Goal: Navigation & Orientation: Find specific page/section

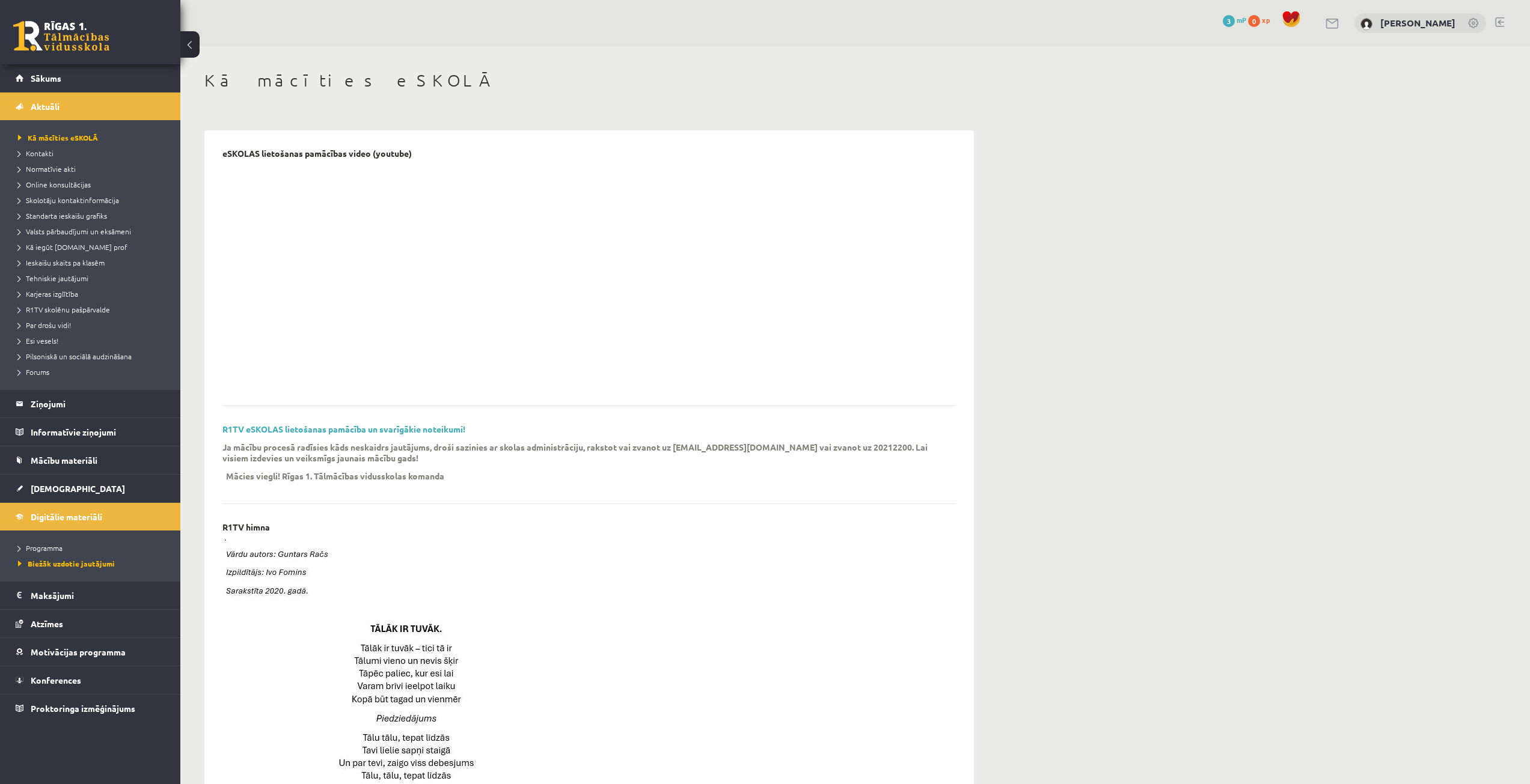
click at [1317, 255] on div "Kā mācīties eSKOLĀ eSKOLAS lietošanas pamācības video (youtube) R1TV eSKOLAS li…" at bounding box center [855, 677] width 1349 height 1262
click at [1026, 251] on div "Kā mācīties eSKOLĀ eSKOLAS lietošanas pamācības video (youtube) R1TV eSKOLAS li…" at bounding box center [855, 677] width 1349 height 1262
click at [55, 86] on link "Sākums" at bounding box center [90, 78] width 149 height 28
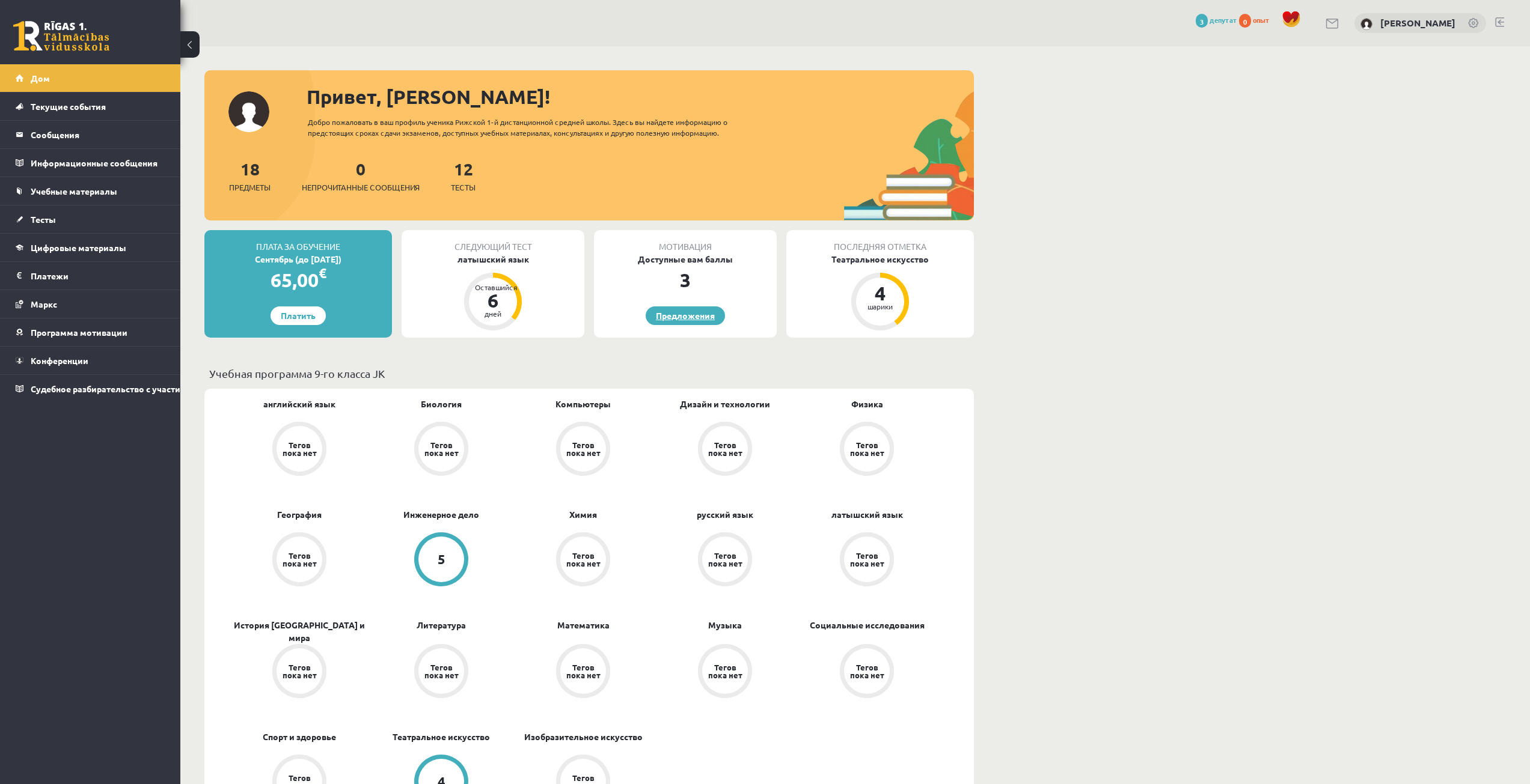
click at [711, 324] on link "Предложения" at bounding box center [685, 315] width 80 height 19
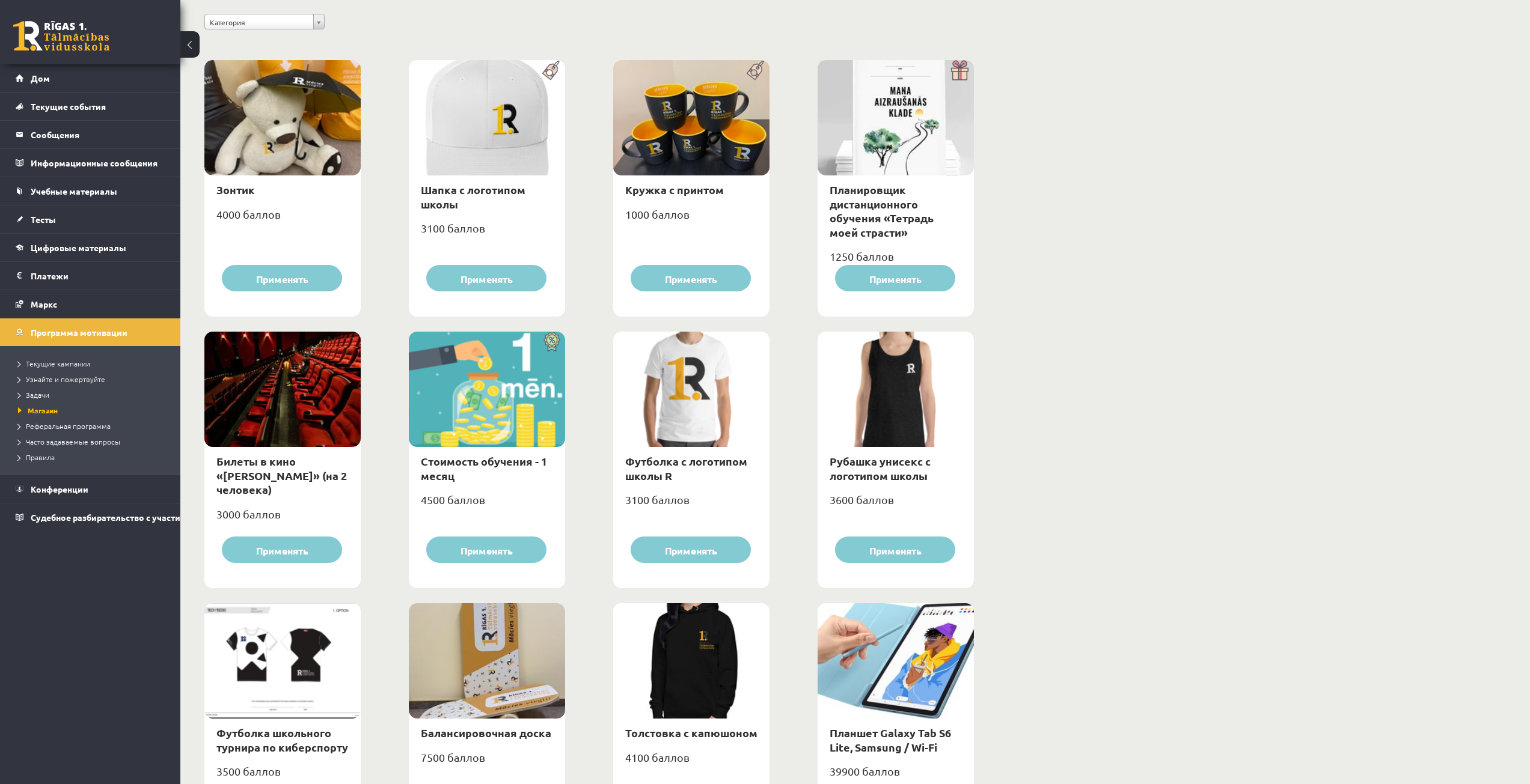
scroll to position [240, 0]
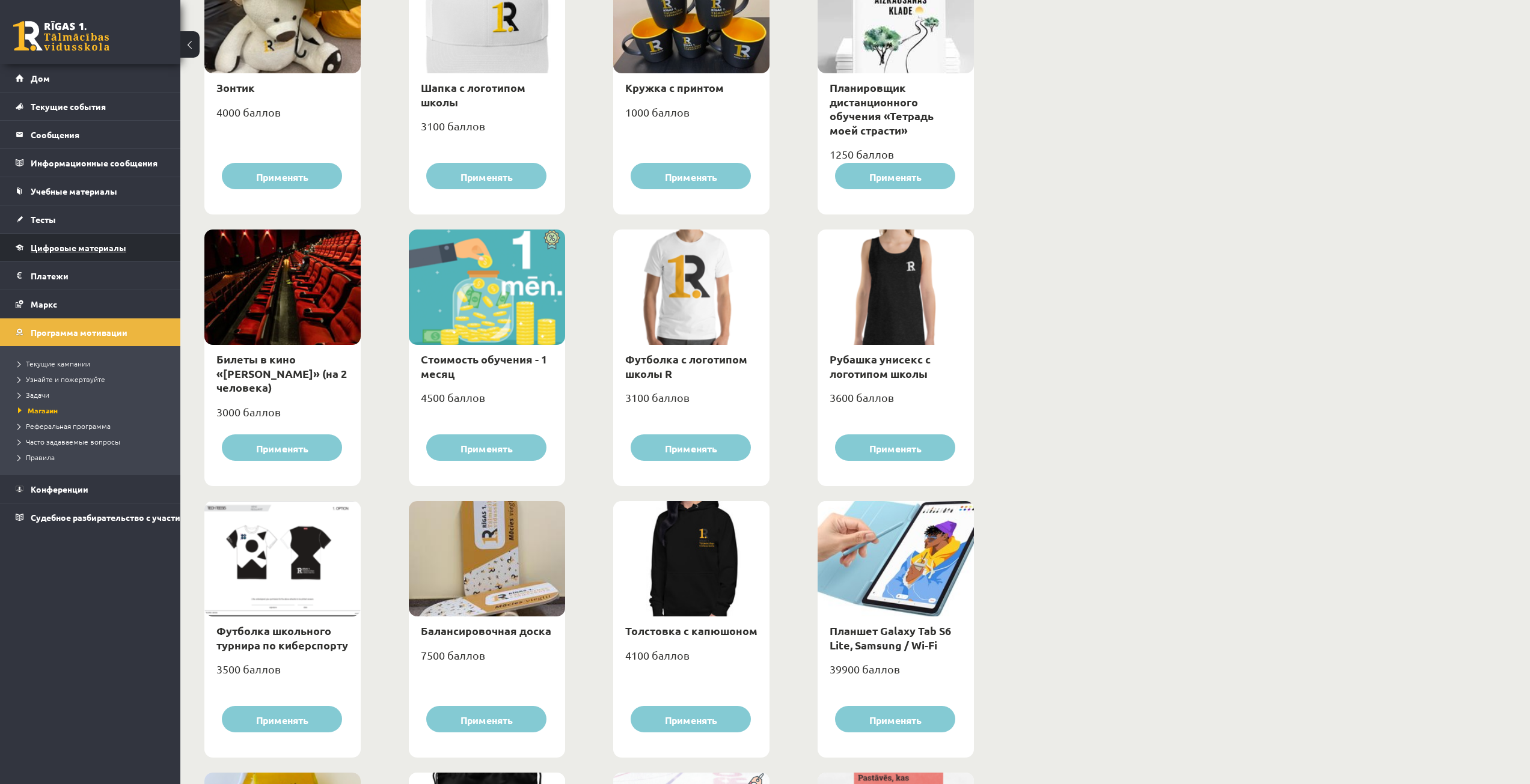
click at [108, 251] on font "Цифровые материалы" at bounding box center [78, 247] width 95 height 11
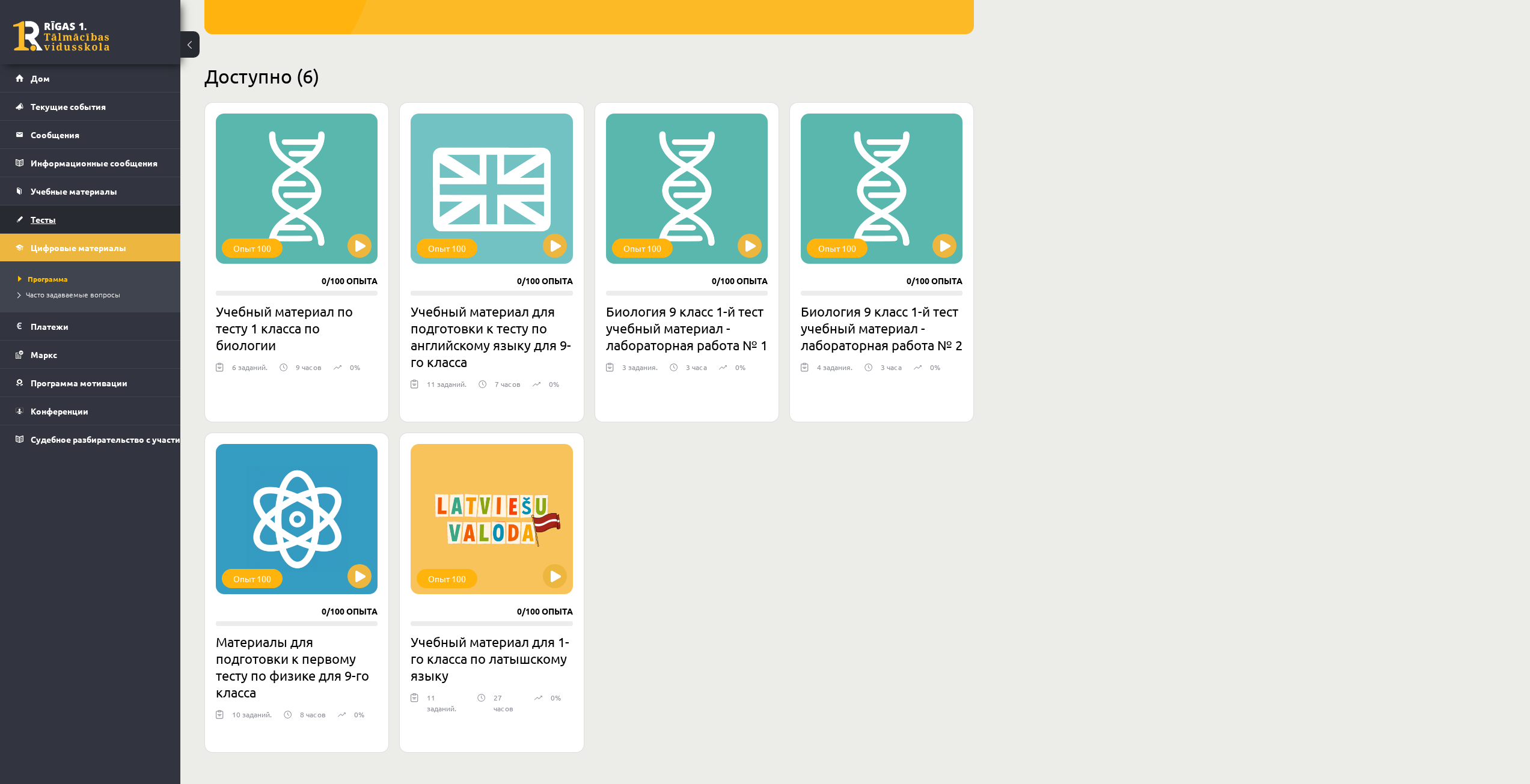
click at [125, 224] on link "Тесты" at bounding box center [90, 219] width 149 height 28
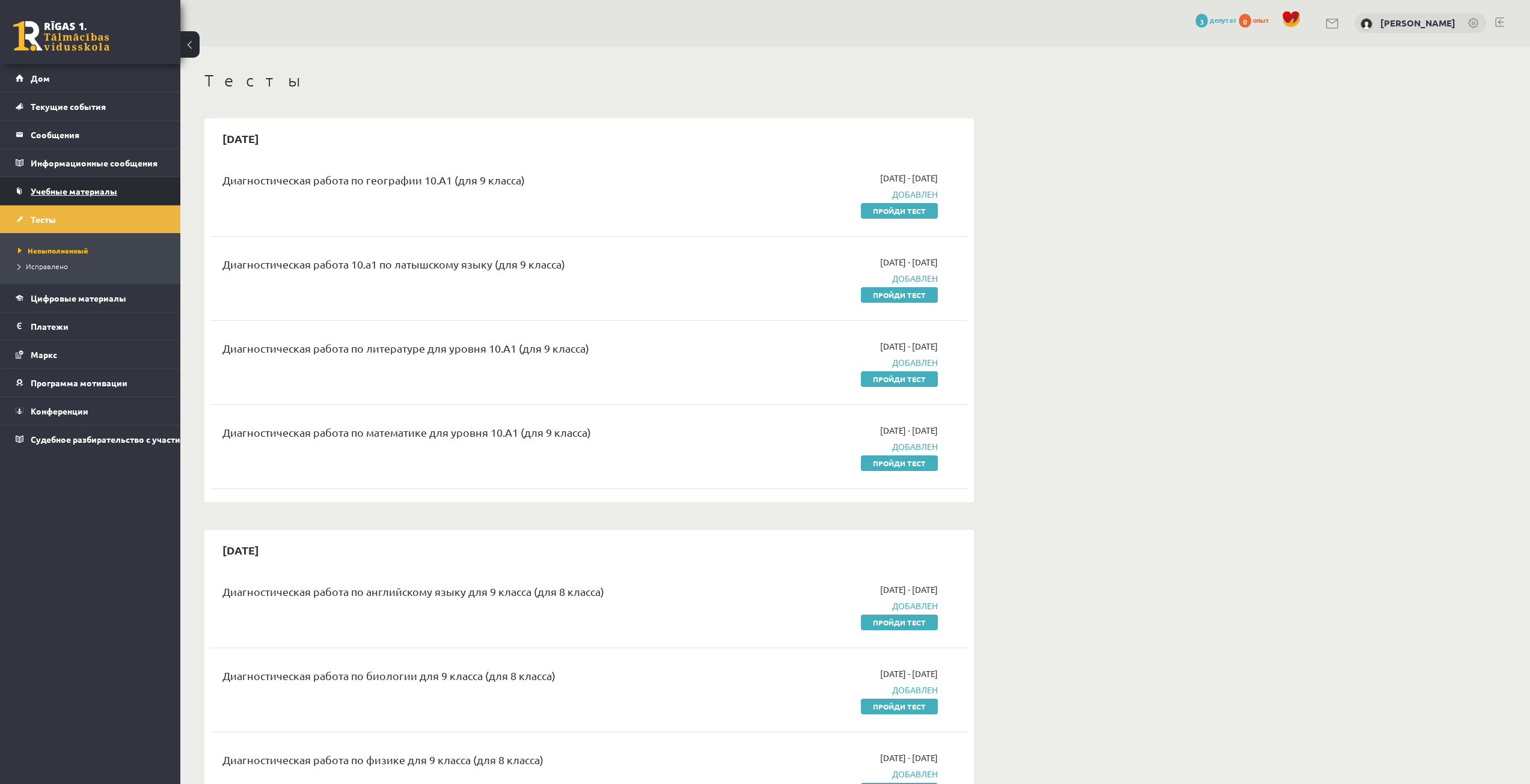
click at [119, 185] on link "Учебные материалы" at bounding box center [90, 191] width 149 height 28
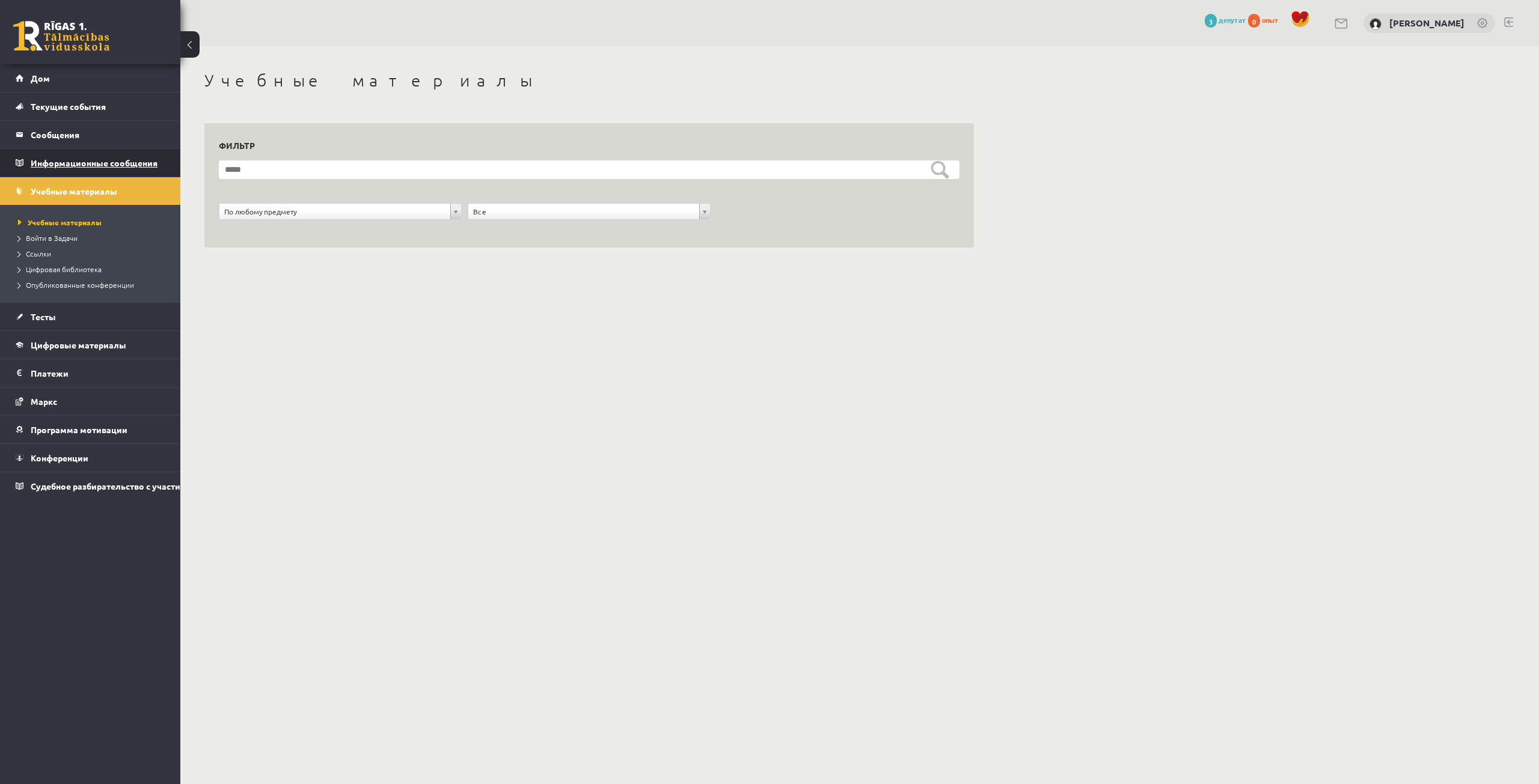
click at [129, 158] on font "Информационные сообщения" at bounding box center [94, 163] width 127 height 11
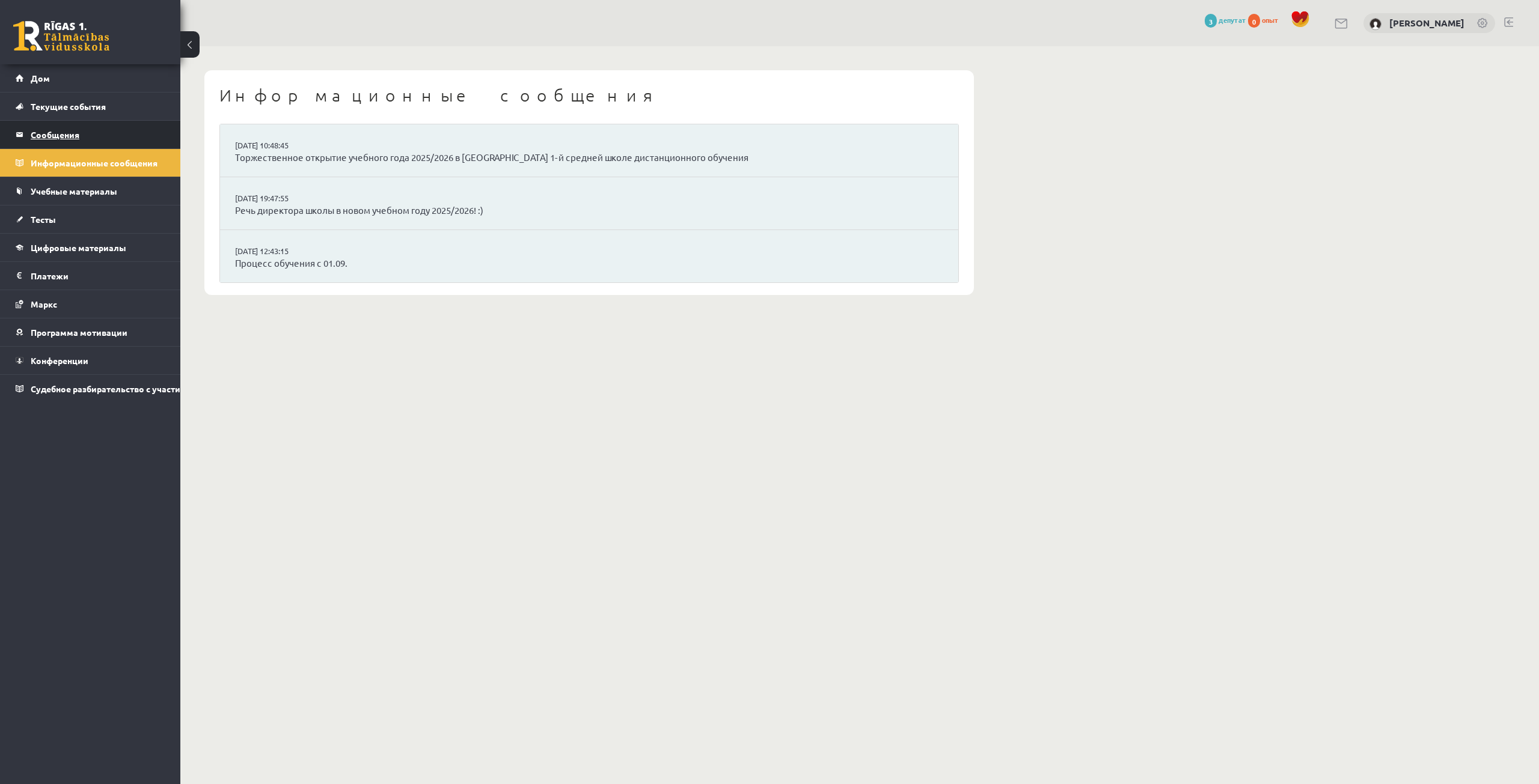
click at [137, 137] on legend "Сообщения 0" at bounding box center [98, 134] width 134 height 28
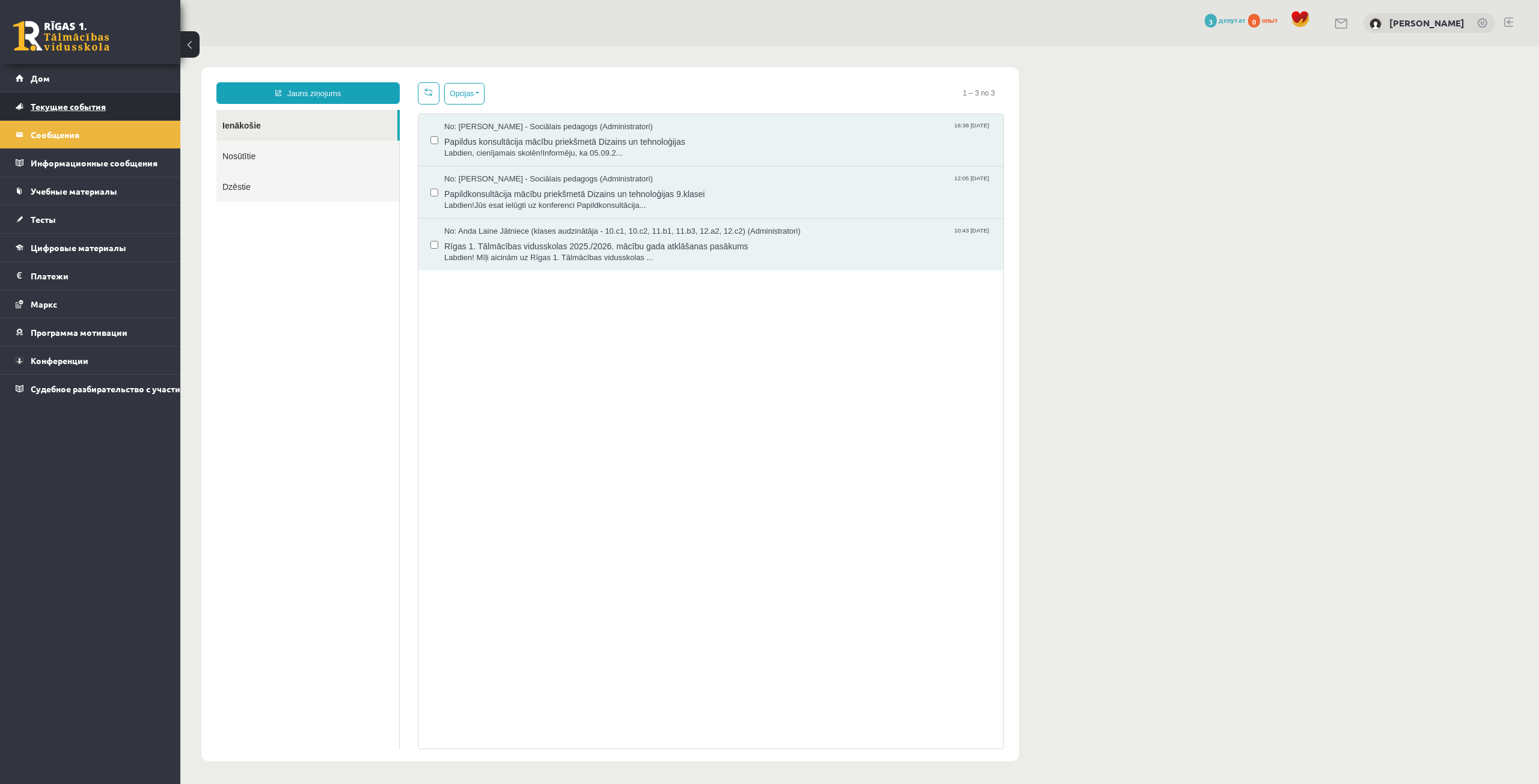
click at [133, 104] on link "Текущие события" at bounding box center [90, 106] width 149 height 28
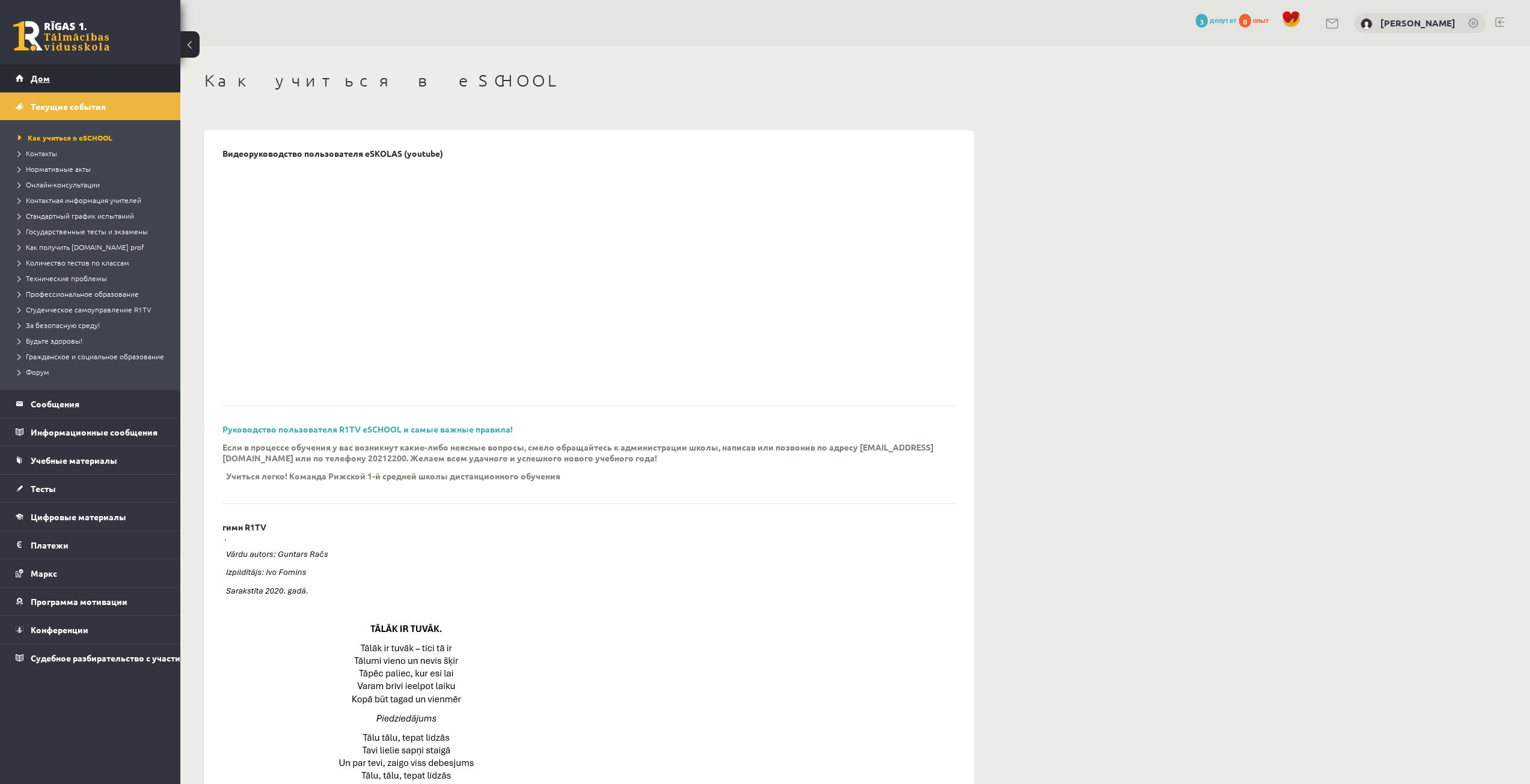
click at [137, 86] on link "Дом" at bounding box center [90, 78] width 149 height 28
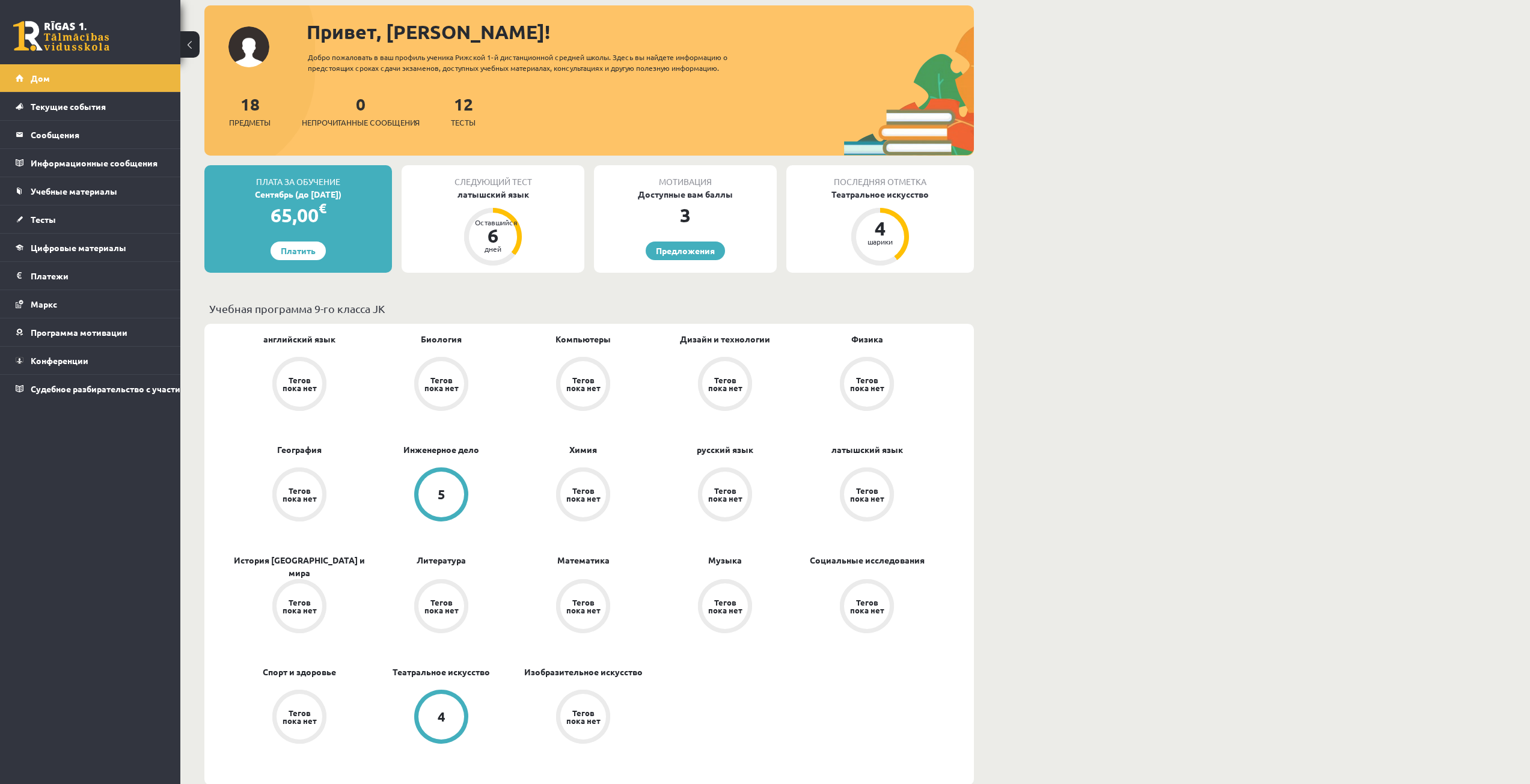
scroll to position [60, 0]
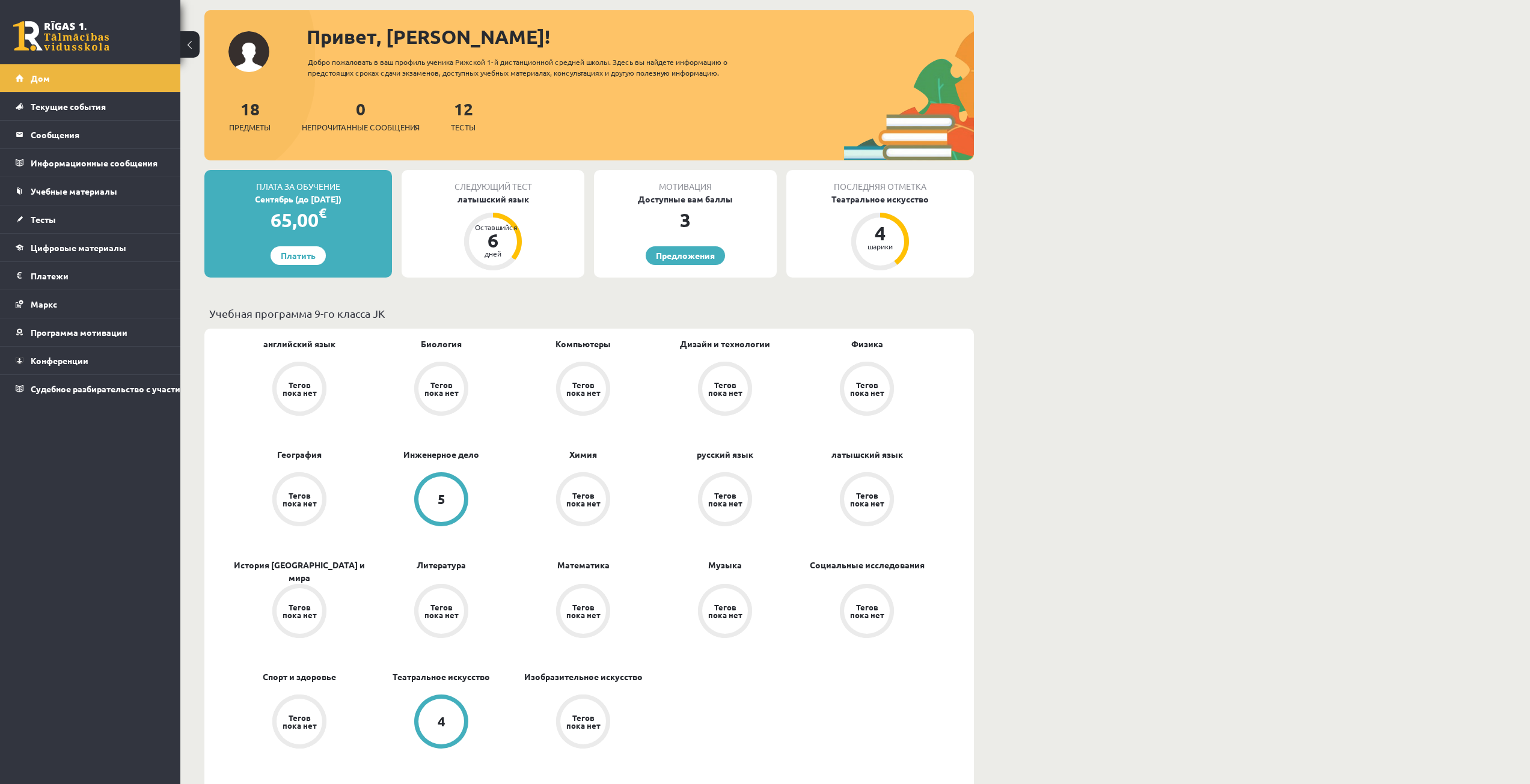
click at [318, 378] on div "Тегов пока нет" at bounding box center [299, 388] width 46 height 46
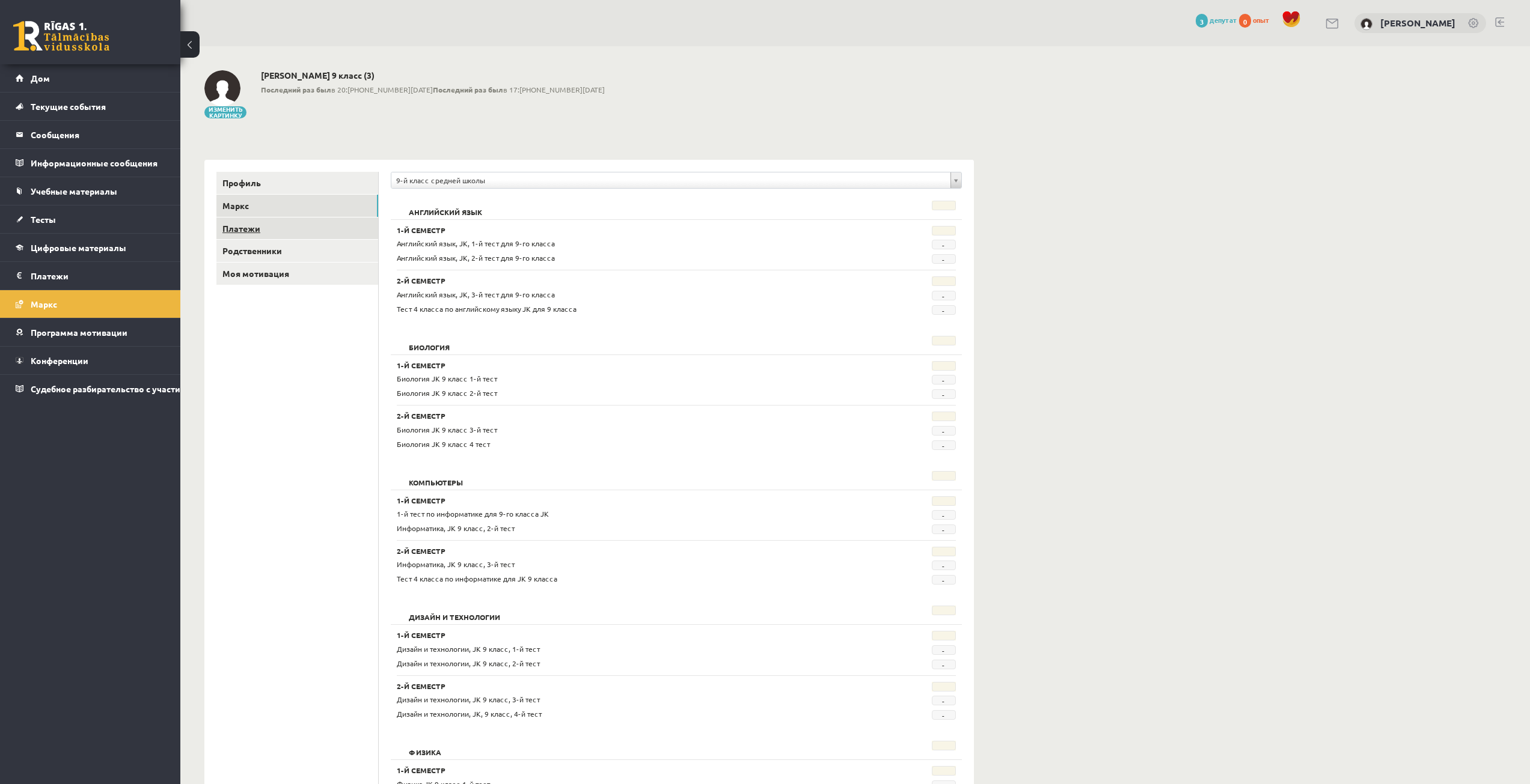
click at [265, 220] on link "Платежи" at bounding box center [297, 229] width 161 height 23
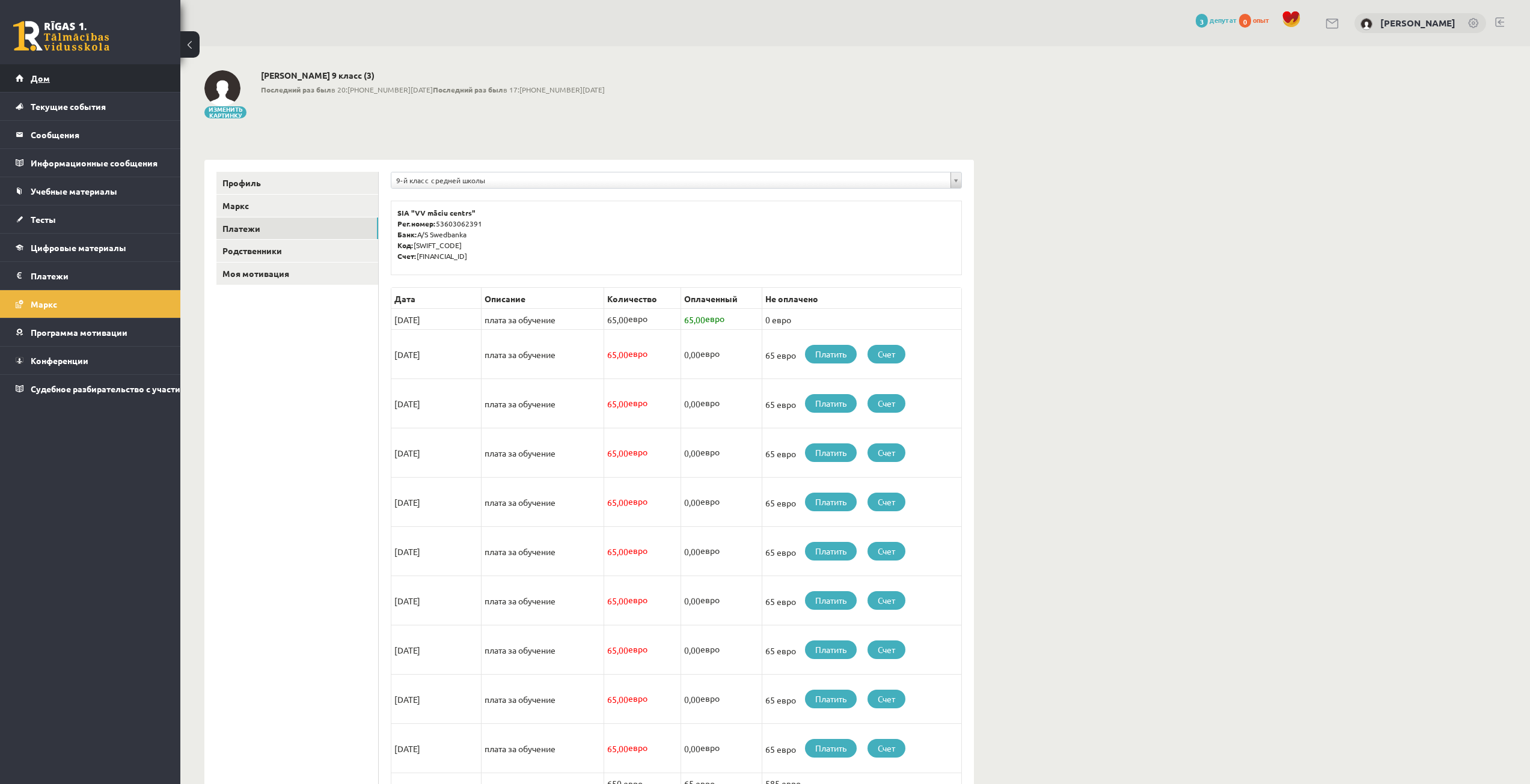
click at [37, 71] on link "Дом" at bounding box center [90, 78] width 149 height 28
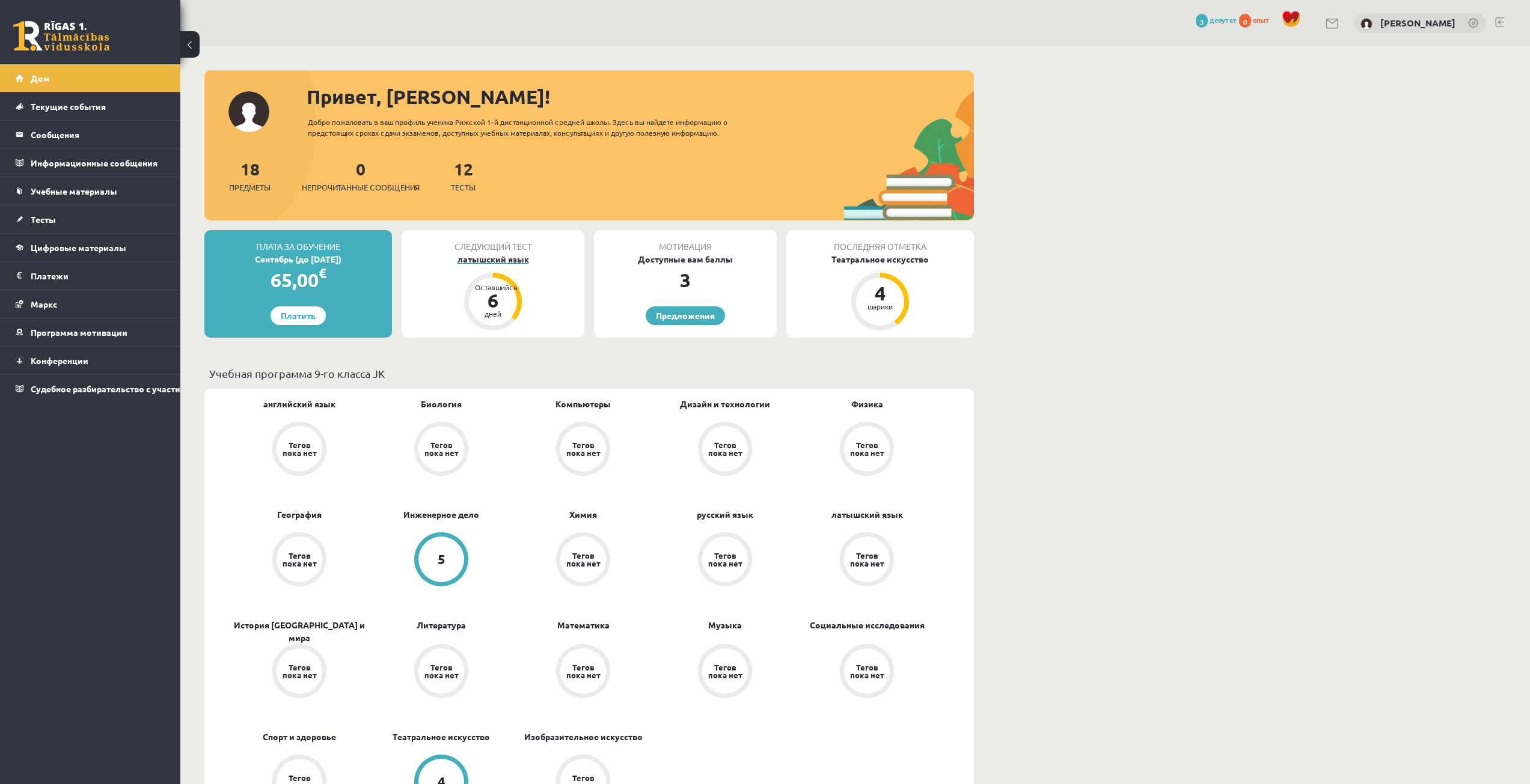
click at [519, 262] on font "латышский язык" at bounding box center [493, 259] width 71 height 11
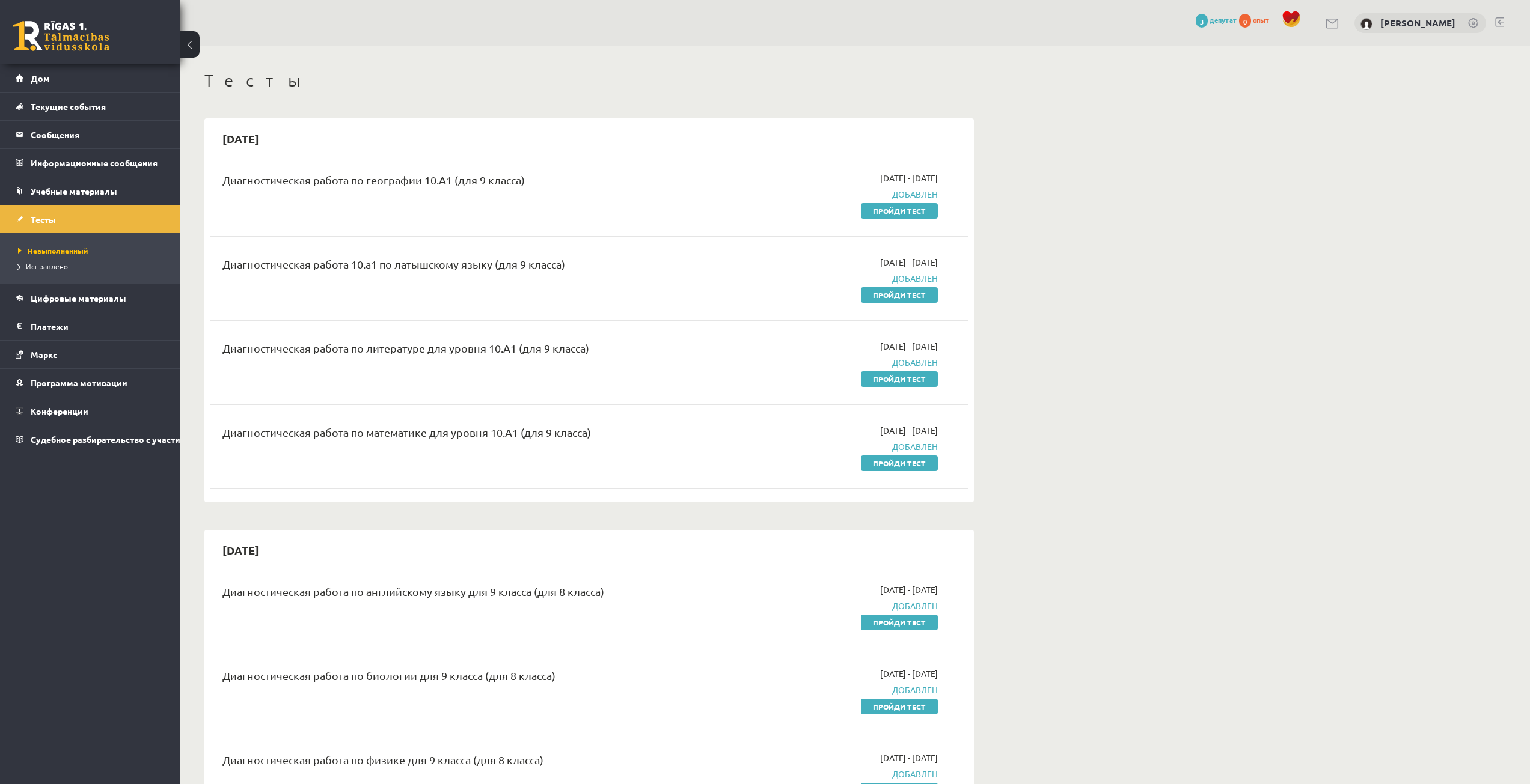
click at [74, 265] on link "Исправлено" at bounding box center [93, 266] width 150 height 11
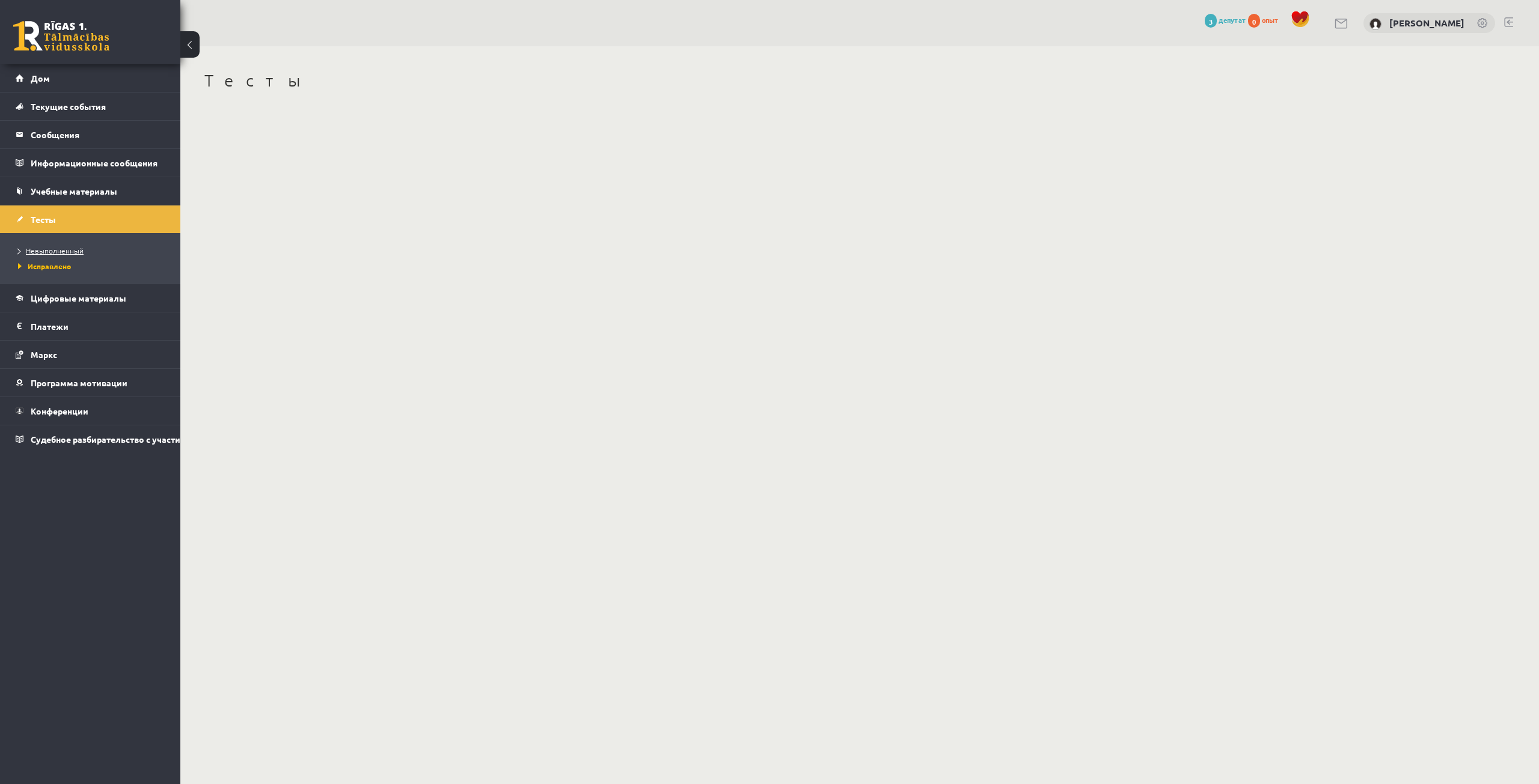
click at [82, 248] on font "Невыполненный" at bounding box center [54, 250] width 58 height 10
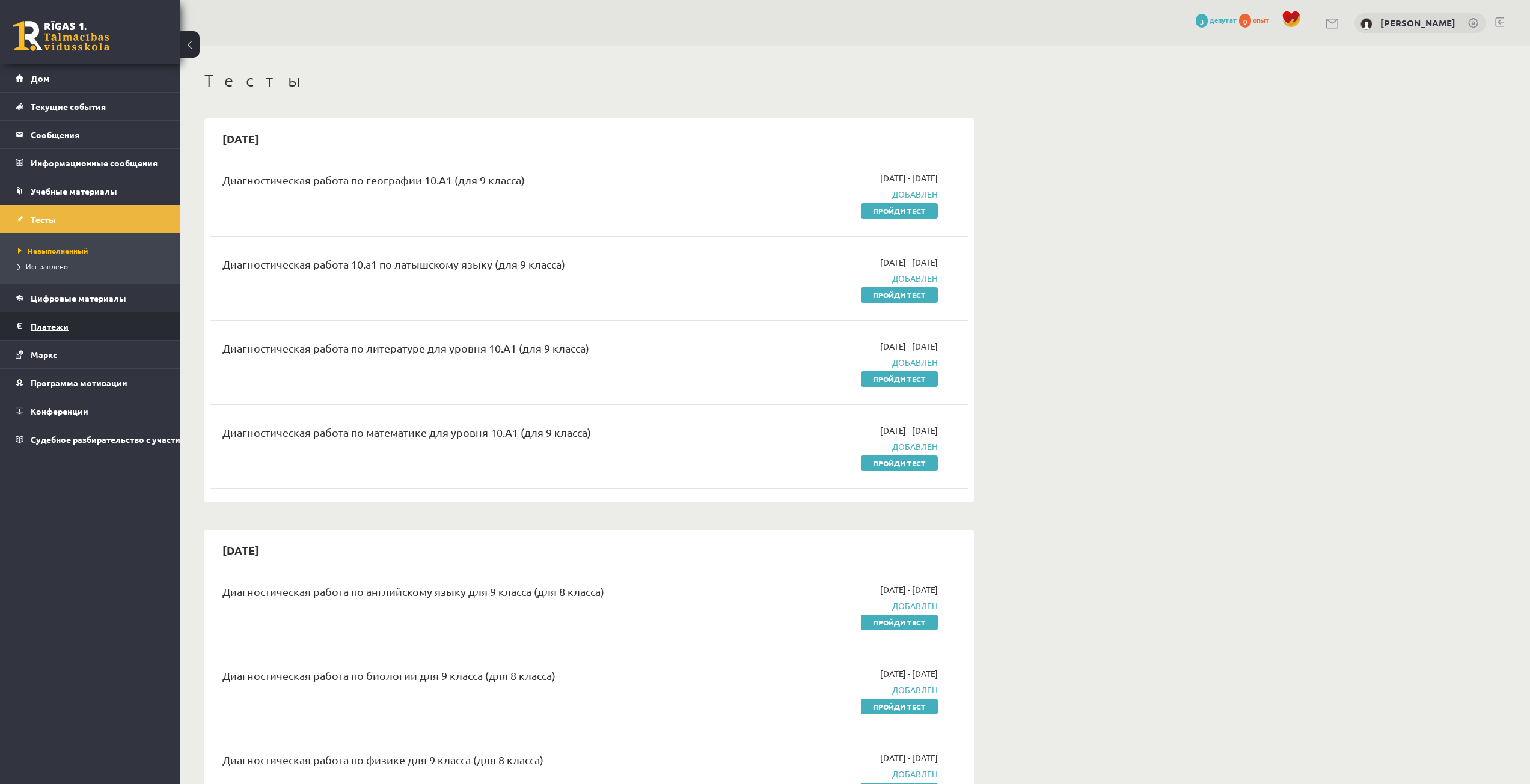
click at [102, 320] on legend "Платежи 0" at bounding box center [98, 326] width 134 height 28
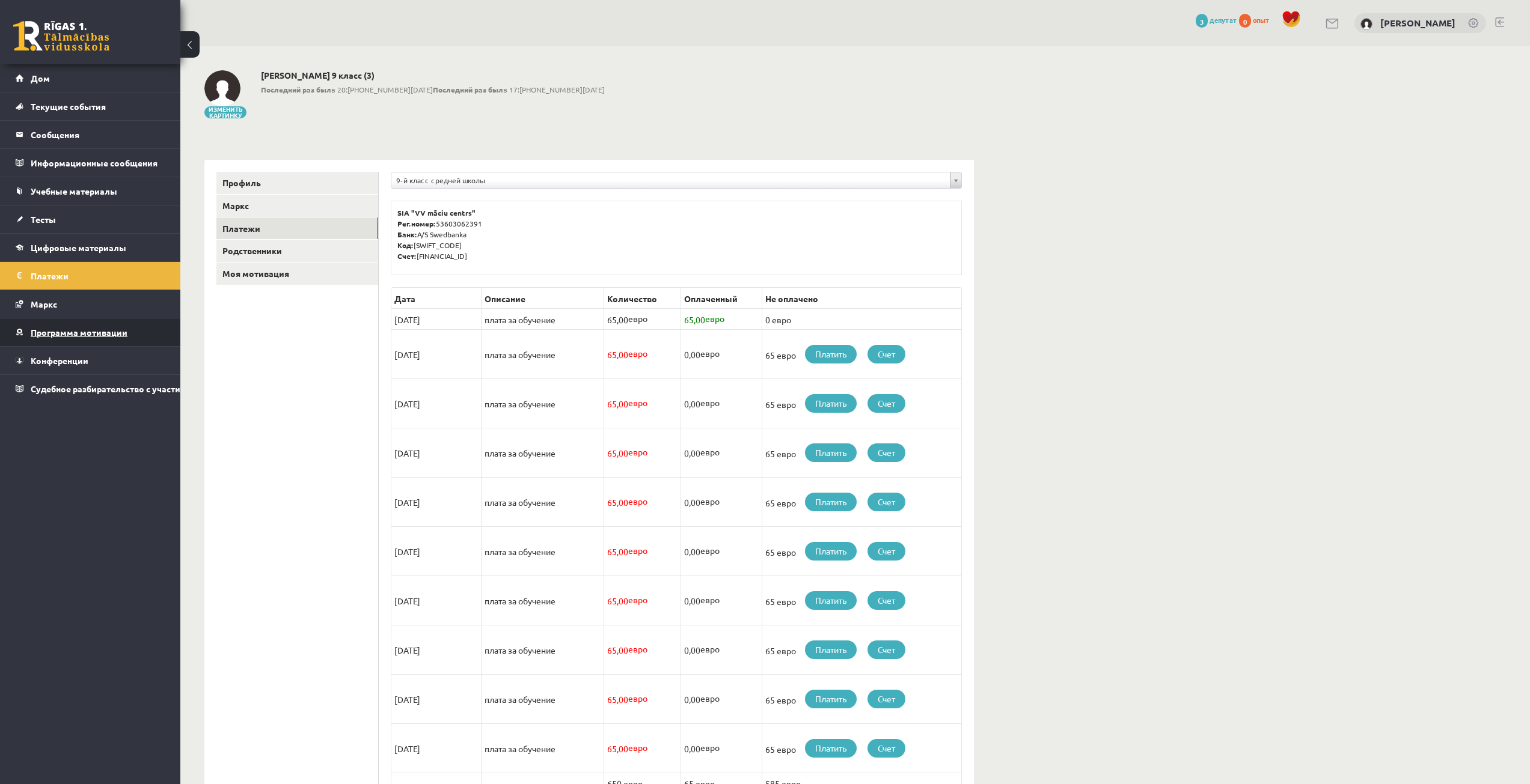
click at [112, 324] on link "Программа мотивации" at bounding box center [90, 332] width 149 height 28
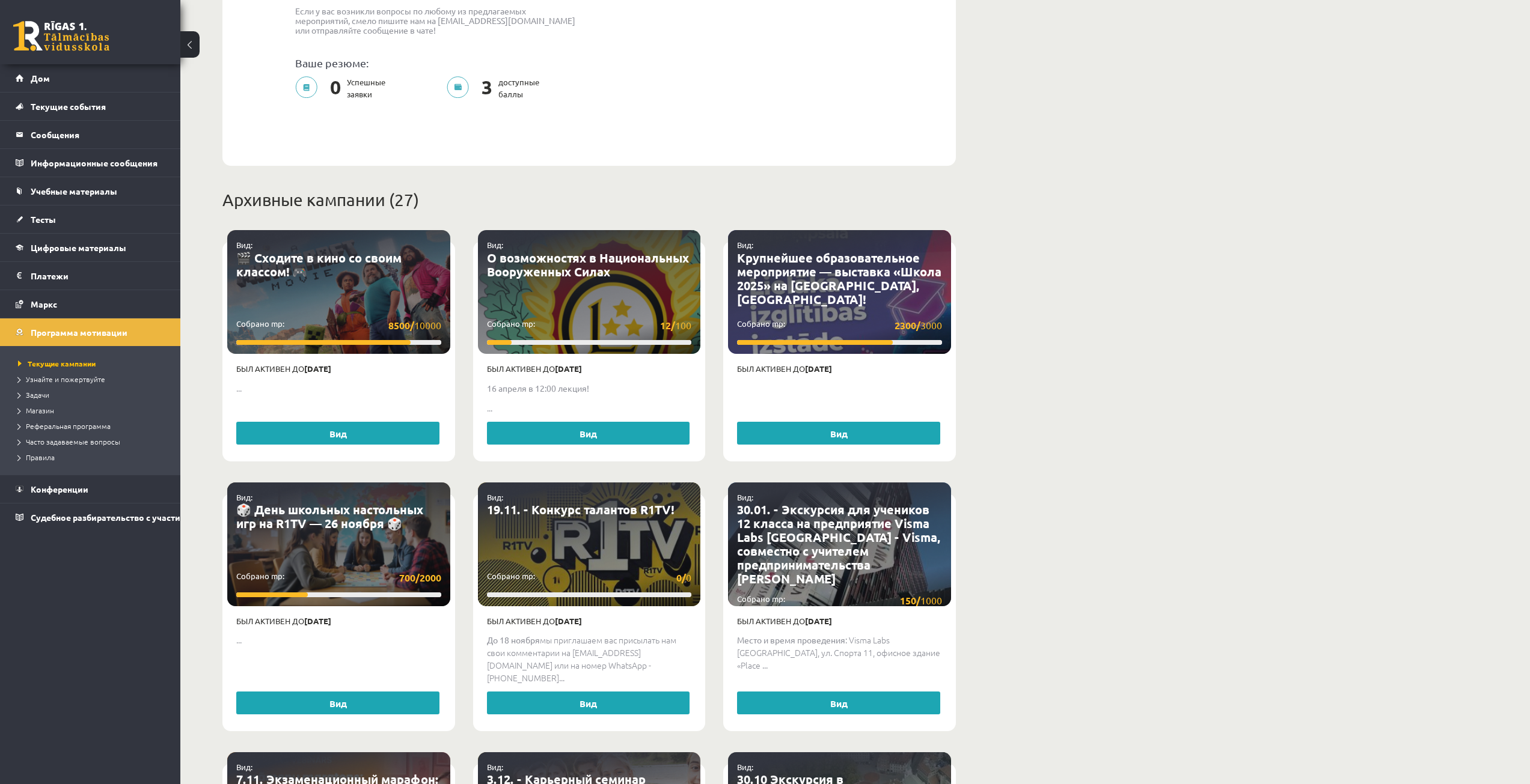
scroll to position [481, 0]
